Goal: Navigation & Orientation: Find specific page/section

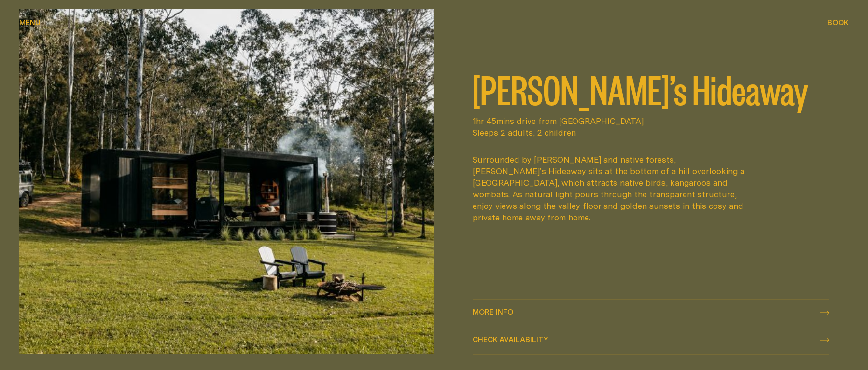
scroll to position [467, 0]
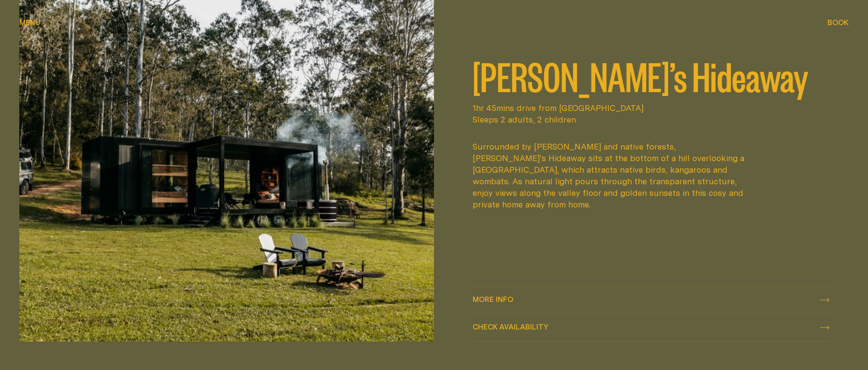
click at [234, 194] on img at bounding box center [226, 169] width 415 height 346
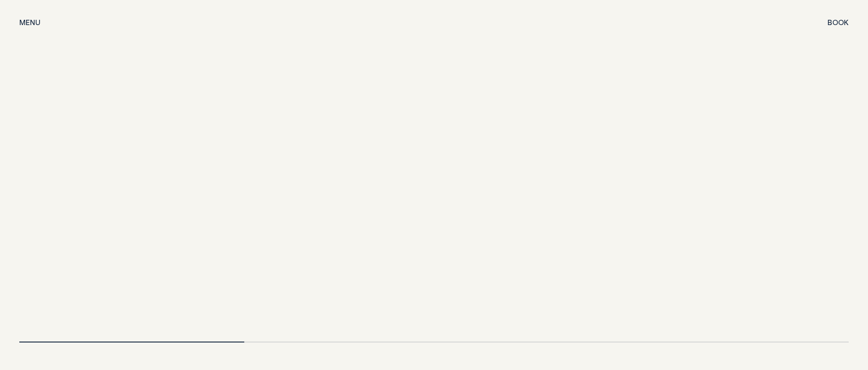
scroll to position [2061, 0]
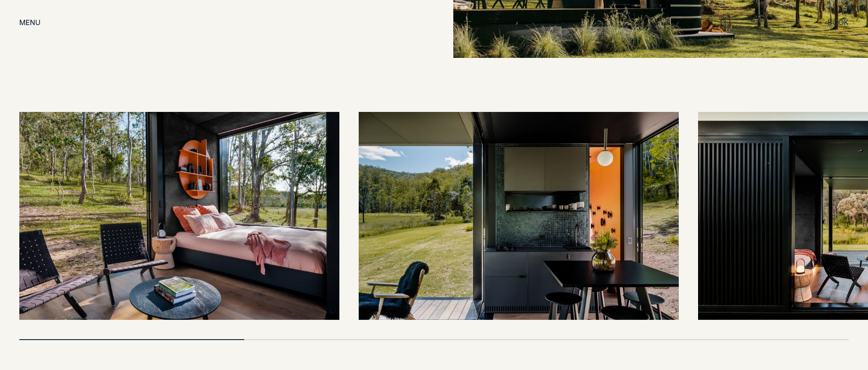
click at [628, 339] on div at bounding box center [433, 339] width 829 height 1
drag, startPoint x: 744, startPoint y: 311, endPoint x: 739, endPoint y: 310, distance: 4.9
click at [744, 311] on div at bounding box center [433, 226] width 829 height 228
click at [773, 217] on img at bounding box center [858, 216] width 320 height 208
click at [767, 217] on img at bounding box center [858, 216] width 320 height 208
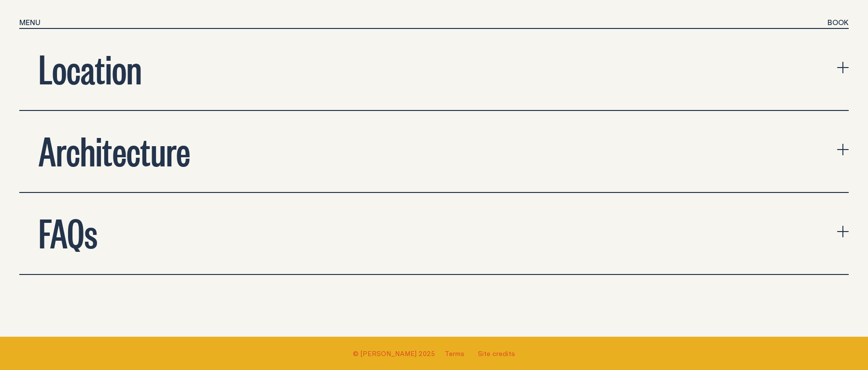
scroll to position [3362, 0]
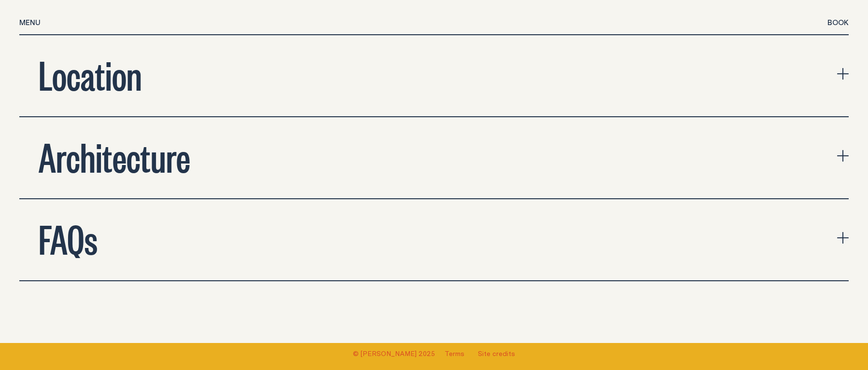
click at [727, 223] on button "FAQs" at bounding box center [433, 239] width 829 height 81
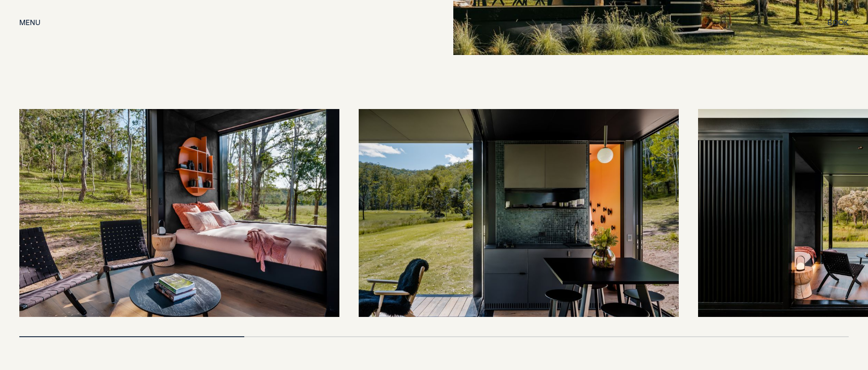
scroll to position [1447, 0]
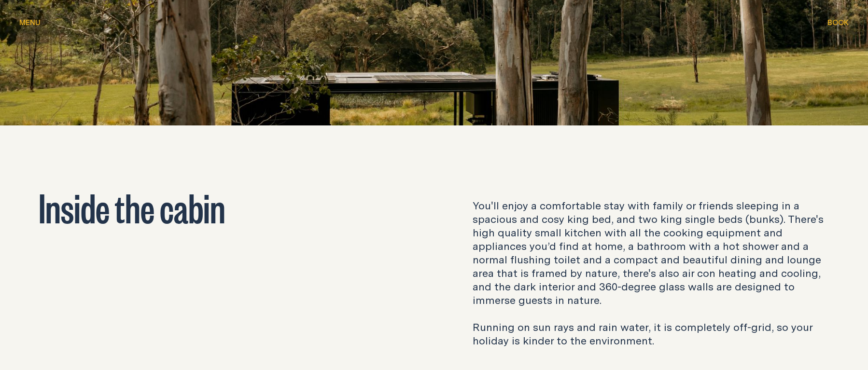
click at [23, 22] on span "Menu" at bounding box center [29, 22] width 21 height 7
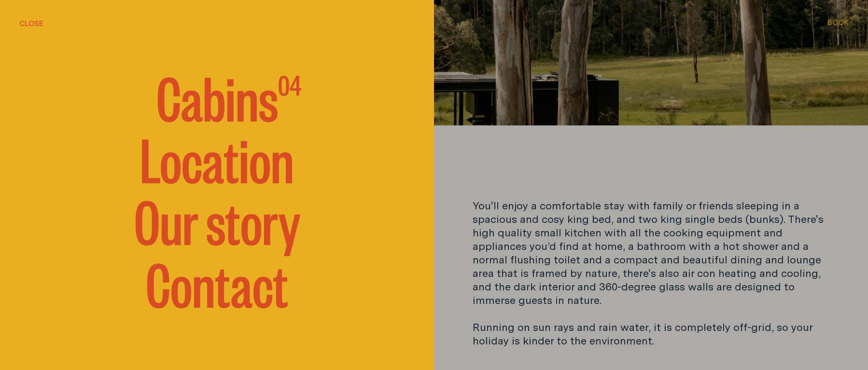
click at [192, 104] on span "Cabins" at bounding box center [217, 96] width 122 height 58
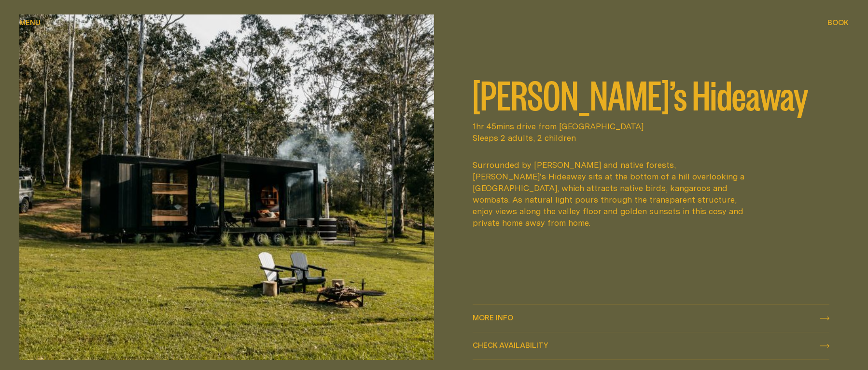
scroll to position [450, 0]
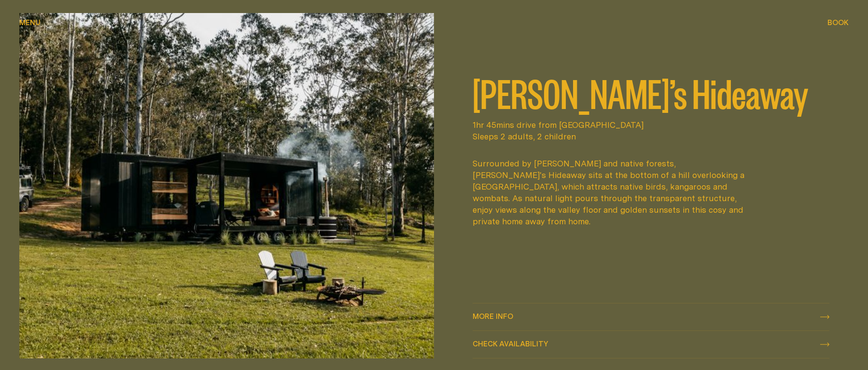
click at [290, 200] on img at bounding box center [226, 186] width 415 height 346
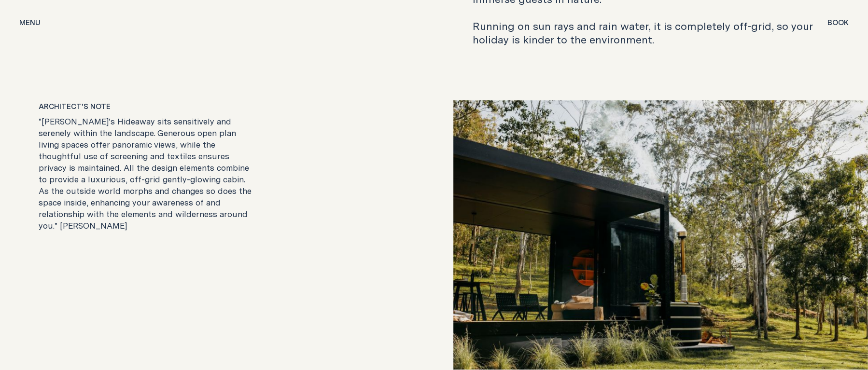
scroll to position [1752, 0]
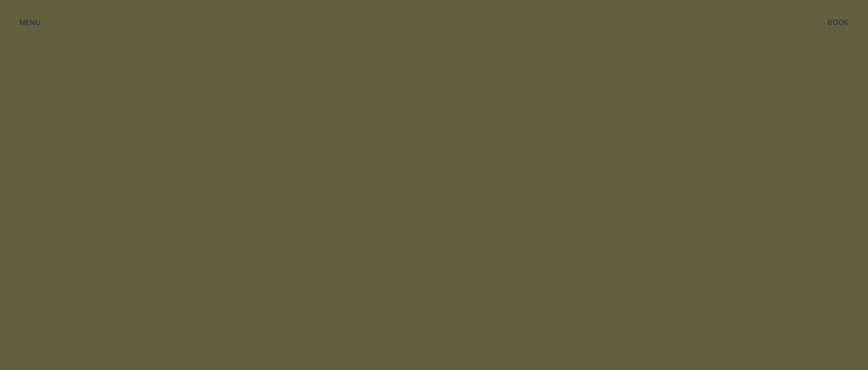
scroll to position [450, 0]
click at [32, 24] on span "Menu" at bounding box center [29, 22] width 21 height 7
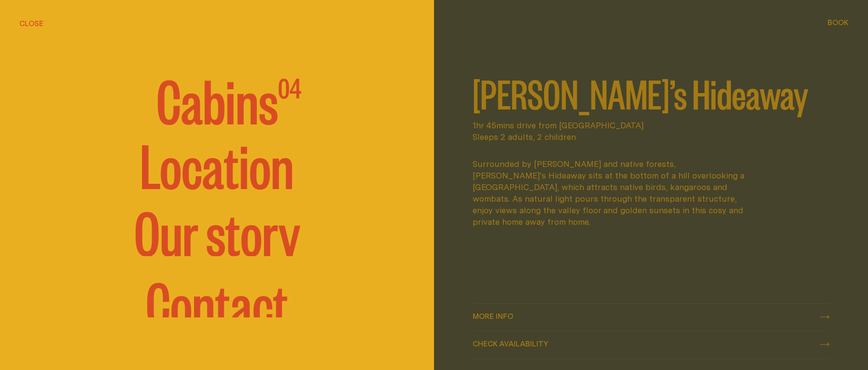
click at [215, 113] on span "Cabins" at bounding box center [217, 99] width 122 height 58
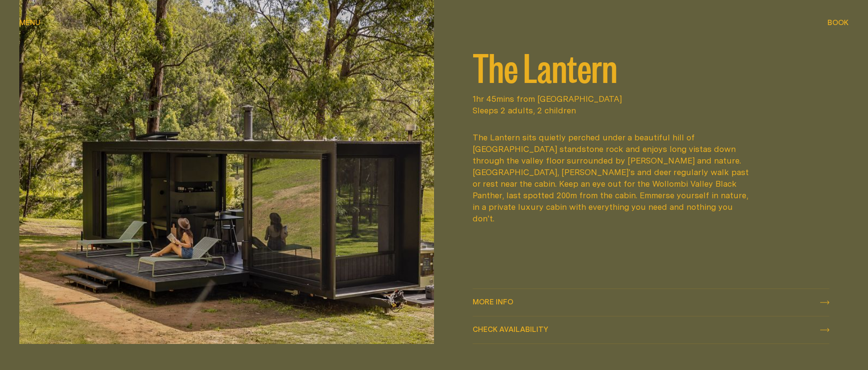
scroll to position [1384, 0]
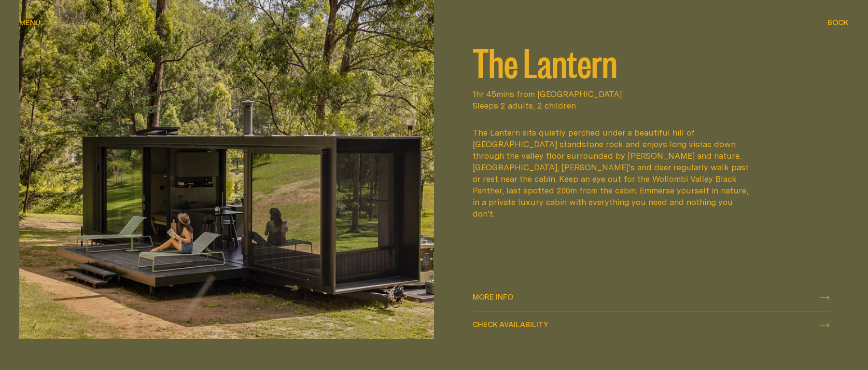
click at [305, 203] on img at bounding box center [226, 166] width 415 height 346
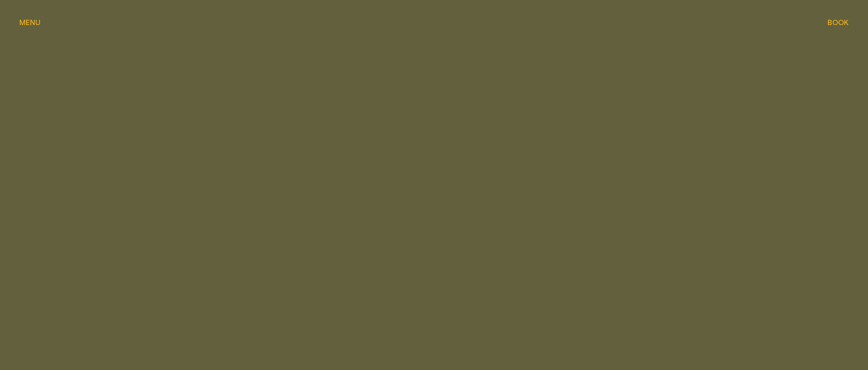
scroll to position [1225, 0]
